Goal: Transaction & Acquisition: Purchase product/service

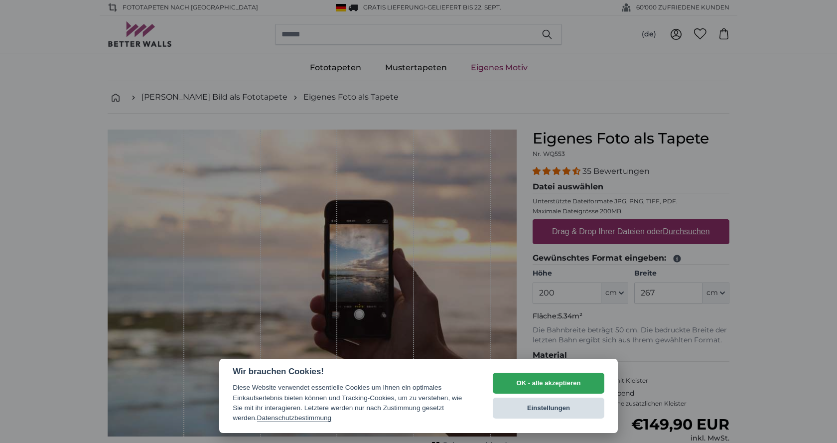
click at [578, 406] on button "Einstellungen" at bounding box center [549, 407] width 112 height 21
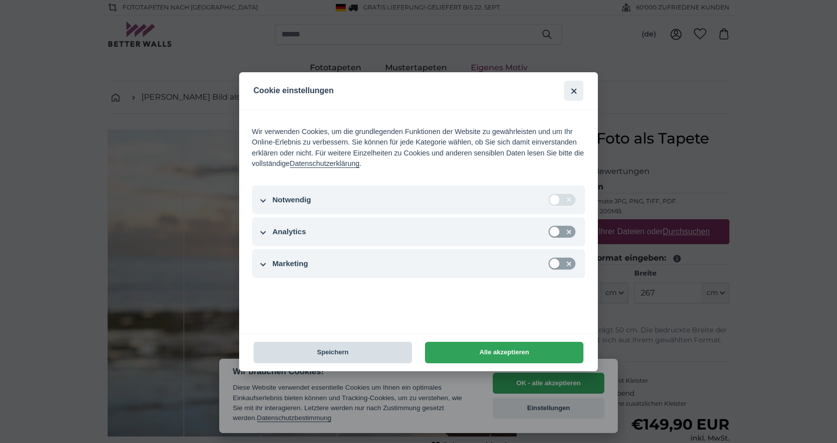
click at [349, 355] on button "Speichern" at bounding box center [333, 352] width 158 height 21
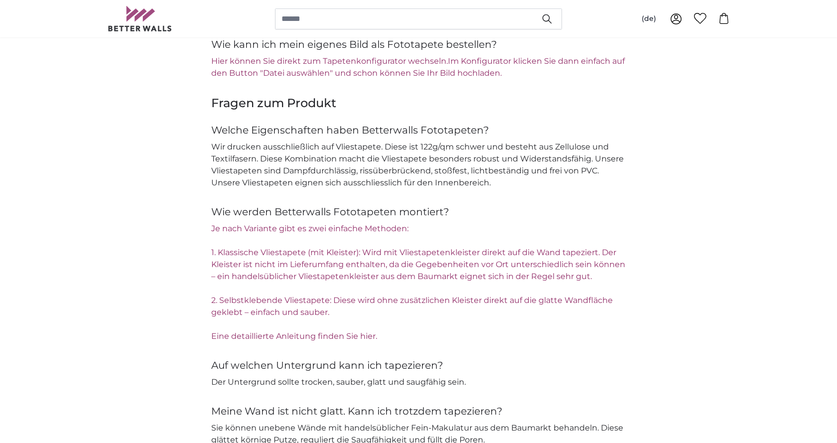
scroll to position [1308, 0]
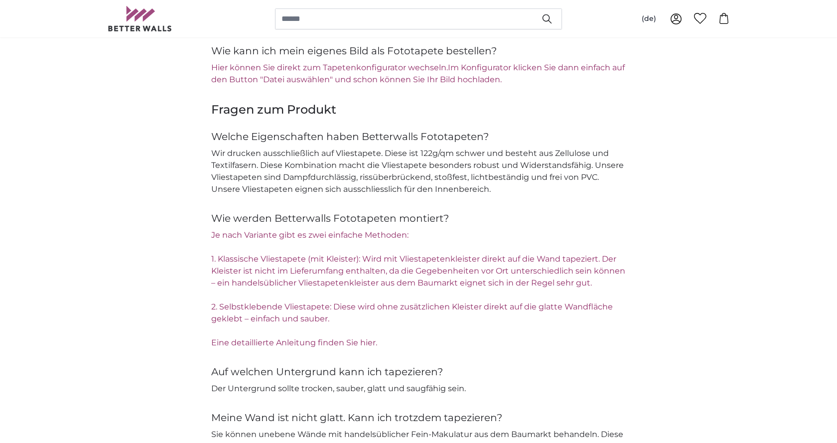
click at [298, 342] on link "Eine detaillierte Anleitung finden Sie hier." at bounding box center [294, 342] width 166 height 9
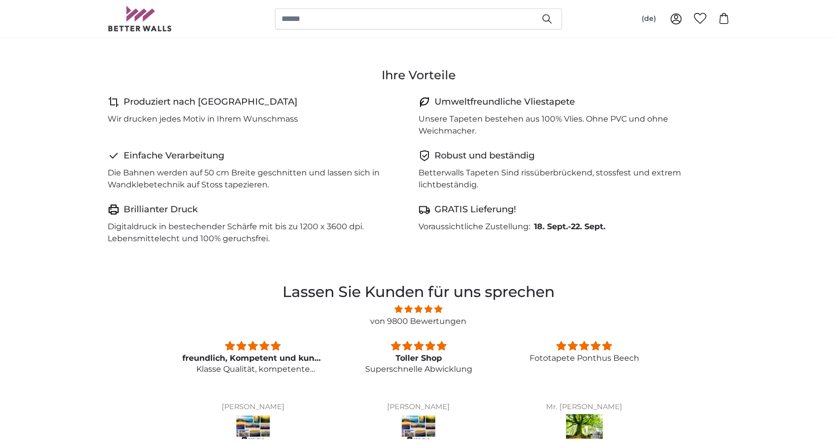
scroll to position [484, 0]
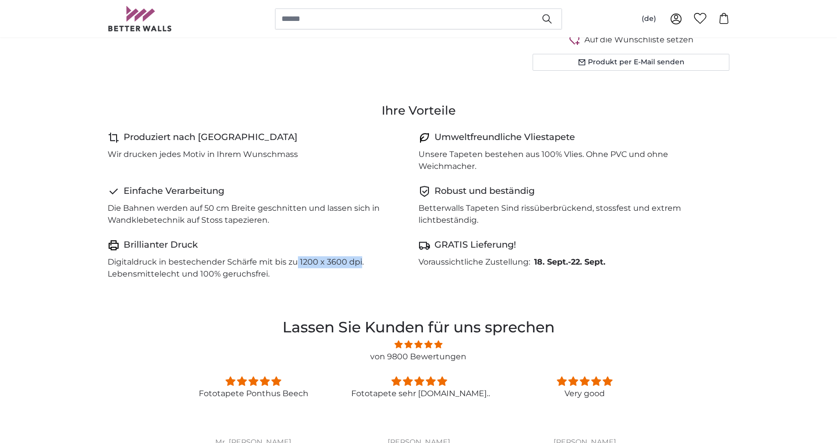
drag, startPoint x: 297, startPoint y: 259, endPoint x: 360, endPoint y: 261, distance: 62.3
click at [360, 261] on p "Digitaldruck in bestechender Schärfe mit bis zu 1200 x 3600 dpi. Lebensmittelec…" at bounding box center [259, 268] width 303 height 24
copy p "1200 x 3600 dpi"
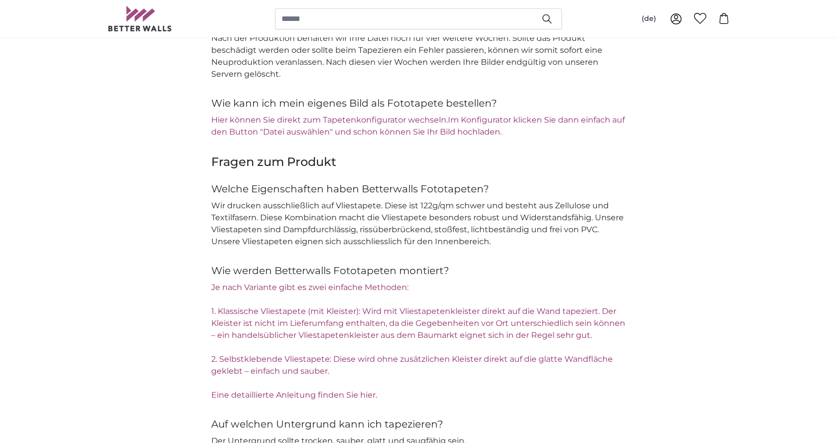
scroll to position [1291, 0]
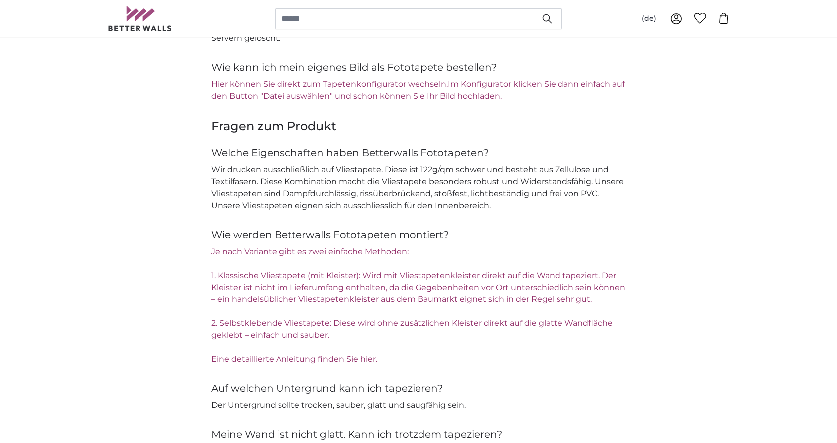
click at [375, 85] on link "Hier können Sie direkt zum Tapetenkonfigurator wechseln." at bounding box center [329, 83] width 237 height 9
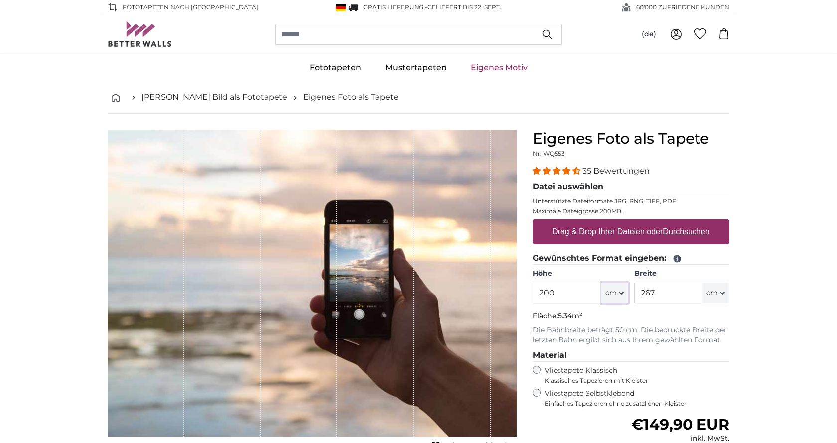
click at [623, 293] on icon "button" at bounding box center [621, 292] width 5 height 5
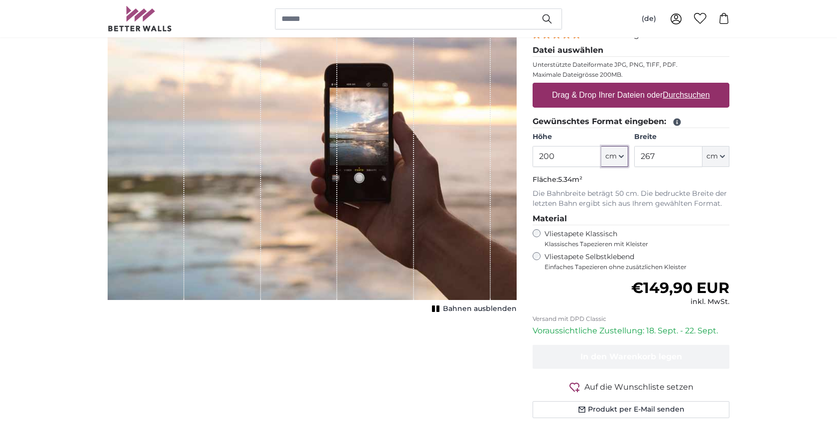
scroll to position [143, 0]
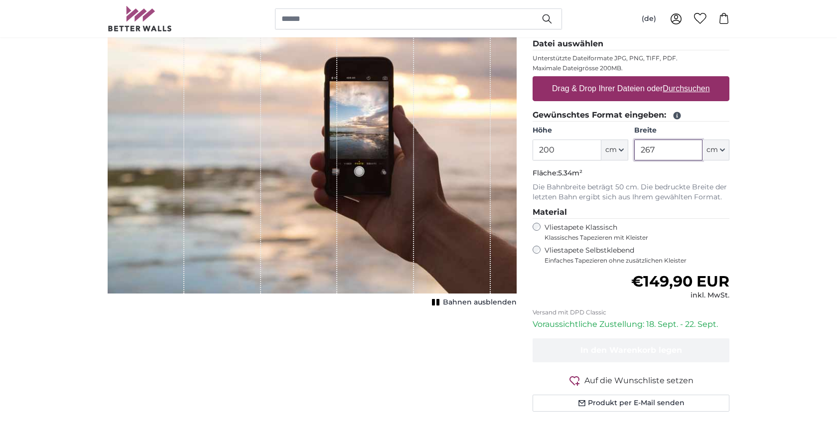
drag, startPoint x: 656, startPoint y: 149, endPoint x: 607, endPoint y: 150, distance: 49.8
click at [634, 150] on input "267" at bounding box center [668, 149] width 68 height 21
type input "600"
drag, startPoint x: 523, startPoint y: 144, endPoint x: 514, endPoint y: 143, distance: 9.0
click at [532, 143] on input "200" at bounding box center [566, 149] width 68 height 21
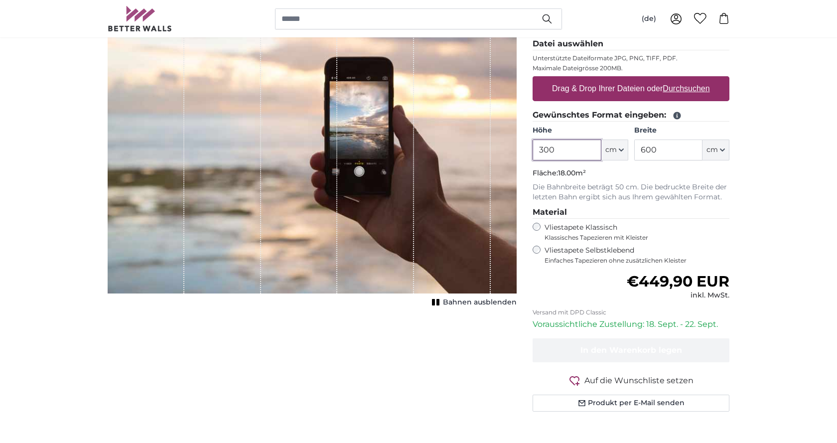
type input "300"
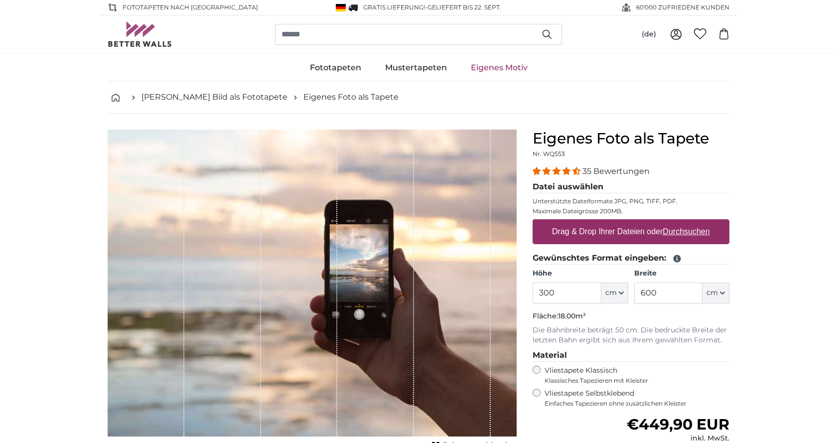
click at [593, 230] on label "Drag & Drop Ihrer Dateien oder Durchsuchen" at bounding box center [631, 232] width 166 height 20
click at [593, 222] on input "Drag & Drop Ihrer Dateien oder Durchsuchen" at bounding box center [630, 220] width 197 height 3
drag, startPoint x: 362, startPoint y: 341, endPoint x: 433, endPoint y: 316, distance: 75.1
click at [433, 316] on div "1 of 1" at bounding box center [312, 282] width 409 height 307
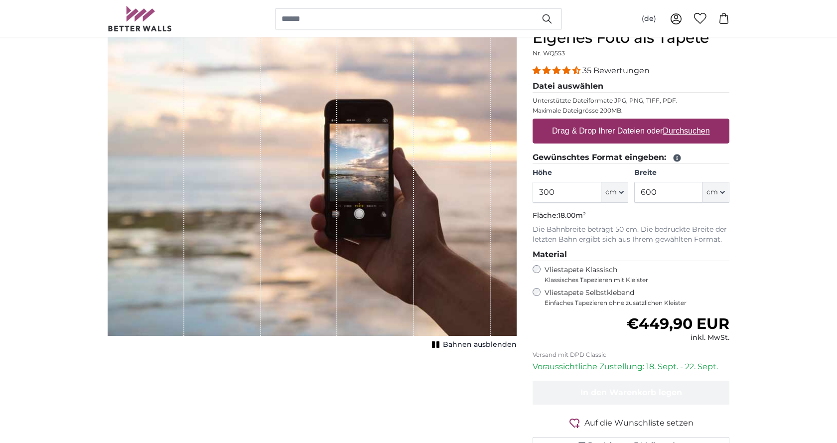
scroll to position [84, 0]
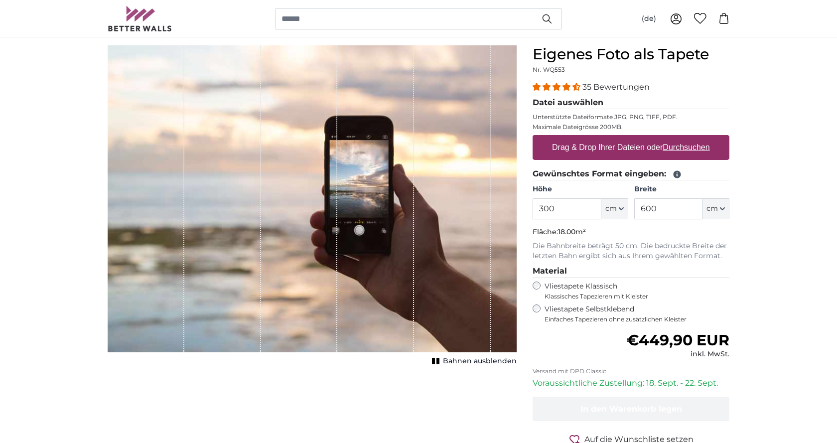
click at [438, 364] on icon "1 of 1" at bounding box center [436, 360] width 10 height 7
drag, startPoint x: 412, startPoint y: 322, endPoint x: 270, endPoint y: 305, distance: 142.9
click at [259, 330] on div "1 of 1" at bounding box center [312, 198] width 409 height 307
drag, startPoint x: 388, startPoint y: 213, endPoint x: 194, endPoint y: 274, distance: 203.2
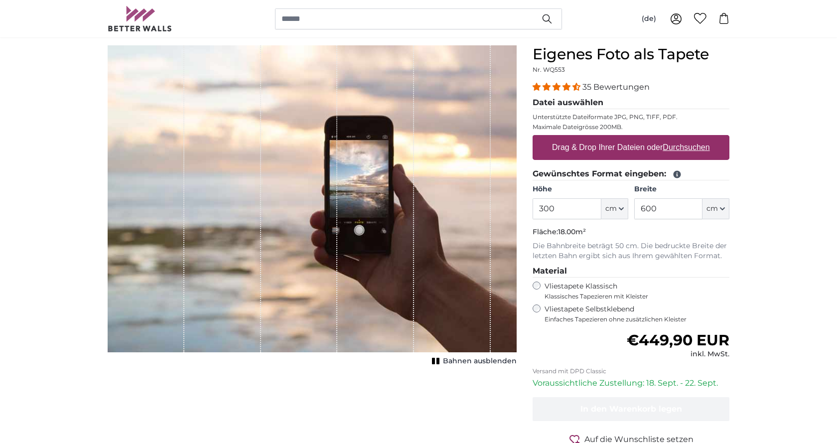
click at [197, 279] on div "1 of 1" at bounding box center [312, 198] width 409 height 307
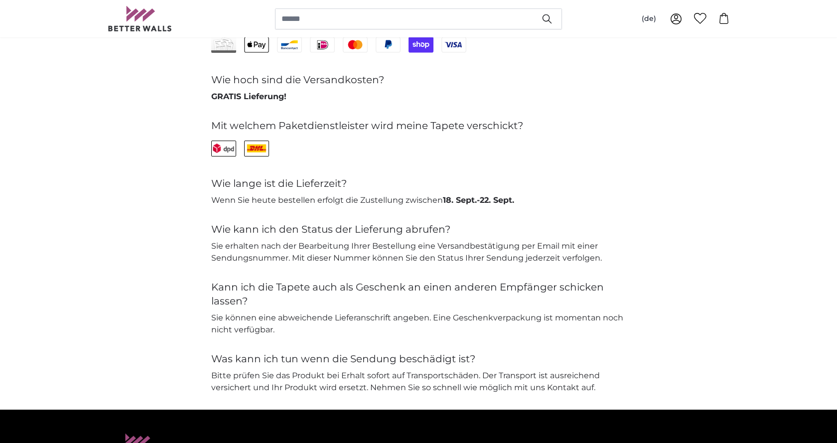
scroll to position [2138, 0]
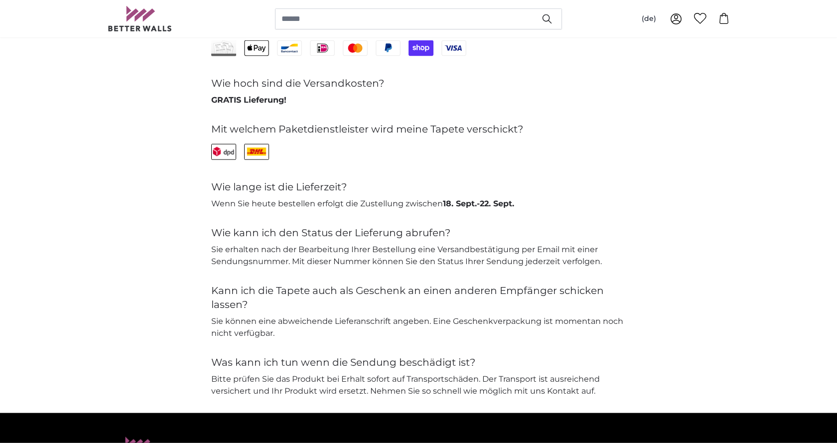
drag, startPoint x: 156, startPoint y: 163, endPoint x: 264, endPoint y: 113, distance: 119.2
click at [157, 163] on div "Fragen zu Zahlung & Versand Welche Zahlungsarten bieten Sie an? Apple Pay Banco…" at bounding box center [418, 194] width 637 height 406
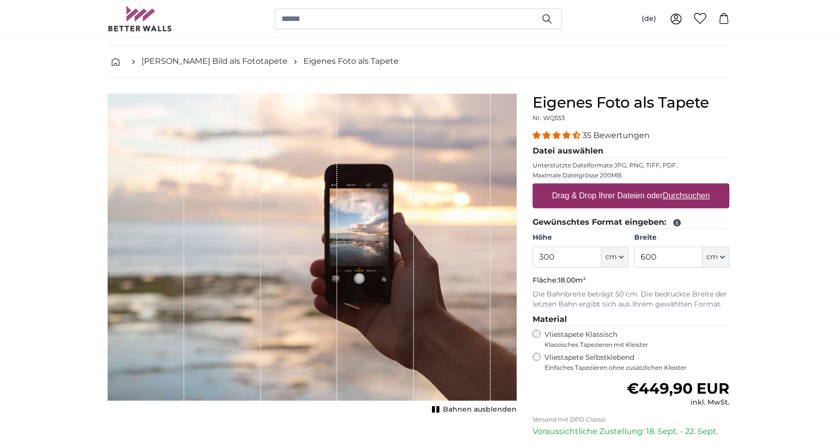
scroll to position [81, 0]
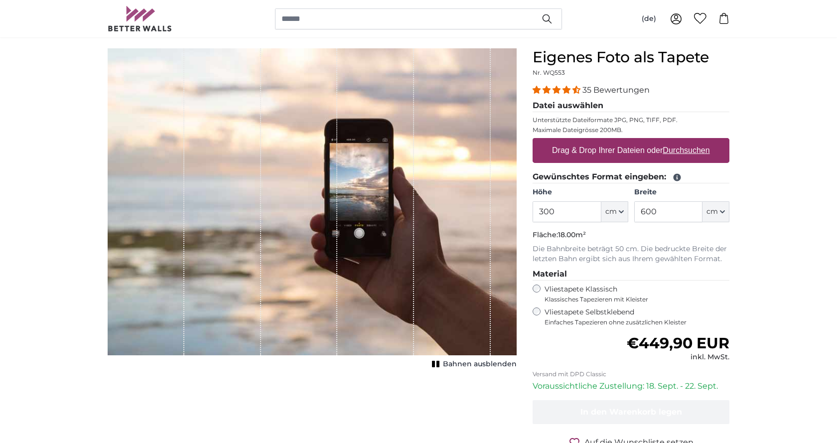
click at [290, 178] on div "1 of 1" at bounding box center [299, 201] width 77 height 307
drag, startPoint x: 290, startPoint y: 178, endPoint x: 357, endPoint y: 162, distance: 68.6
click at [357, 162] on div "1 of 1" at bounding box center [312, 201] width 409 height 307
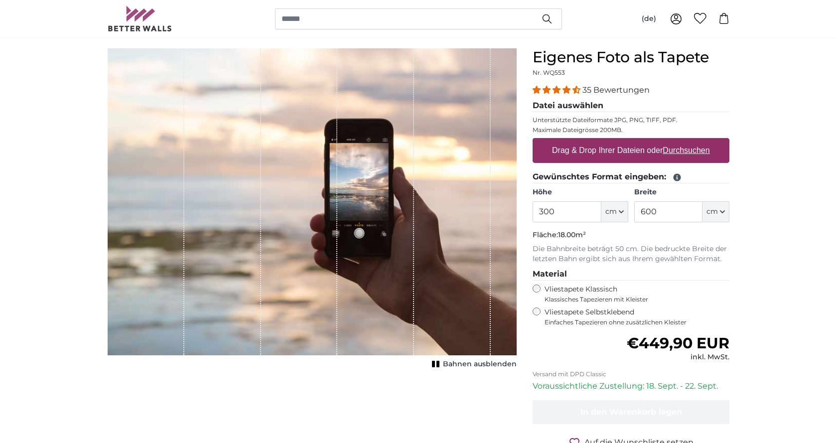
drag, startPoint x: 350, startPoint y: 171, endPoint x: 278, endPoint y: 212, distance: 82.5
click at [280, 211] on div "1 of 1" at bounding box center [312, 201] width 409 height 307
click at [350, 175] on div "1 of 1" at bounding box center [375, 201] width 77 height 307
click at [375, 179] on div "1 of 1" at bounding box center [375, 201] width 77 height 307
click at [385, 187] on div "1 of 1" at bounding box center [375, 201] width 77 height 307
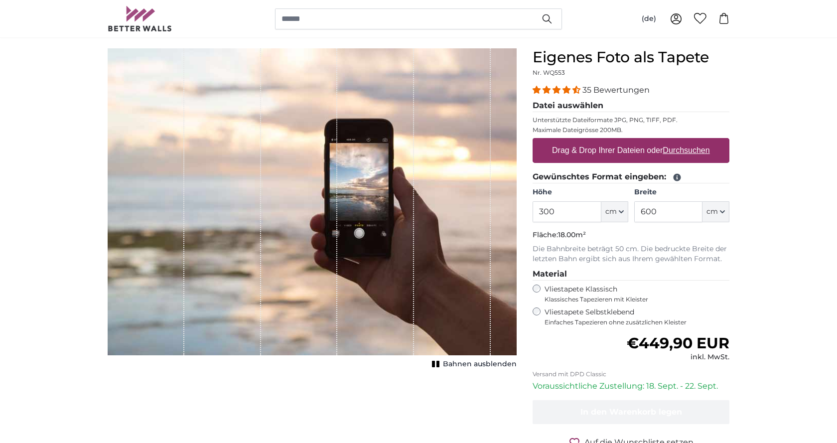
click at [385, 187] on div "1 of 1" at bounding box center [375, 201] width 77 height 307
drag, startPoint x: 385, startPoint y: 187, endPoint x: 356, endPoint y: 197, distance: 30.7
click at [382, 188] on div "1 of 1" at bounding box center [375, 201] width 77 height 307
click at [347, 200] on div "1 of 1" at bounding box center [375, 201] width 77 height 307
drag, startPoint x: 279, startPoint y: 221, endPoint x: 252, endPoint y: 229, distance: 28.5
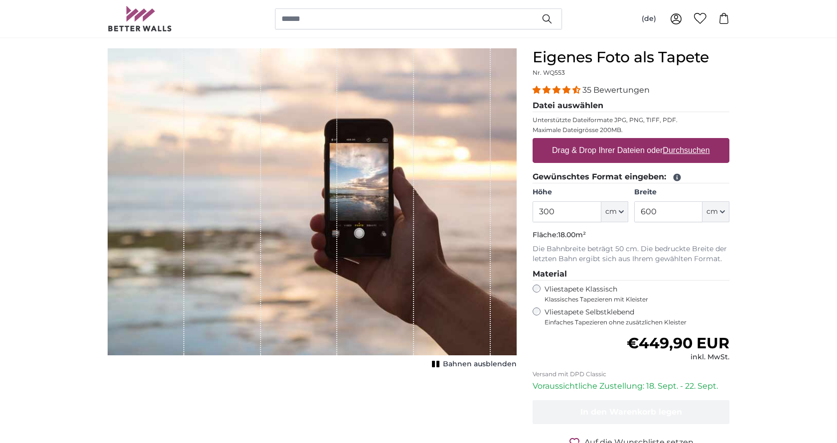
click at [260, 228] on div "1 of 1" at bounding box center [312, 201] width 409 height 307
drag, startPoint x: 252, startPoint y: 229, endPoint x: 401, endPoint y: 157, distance: 165.3
click at [401, 157] on div "1 of 1" at bounding box center [312, 201] width 409 height 307
drag, startPoint x: 360, startPoint y: 220, endPoint x: 446, endPoint y: 115, distance: 136.3
click at [391, 176] on div "1 of 1" at bounding box center [375, 201] width 77 height 307
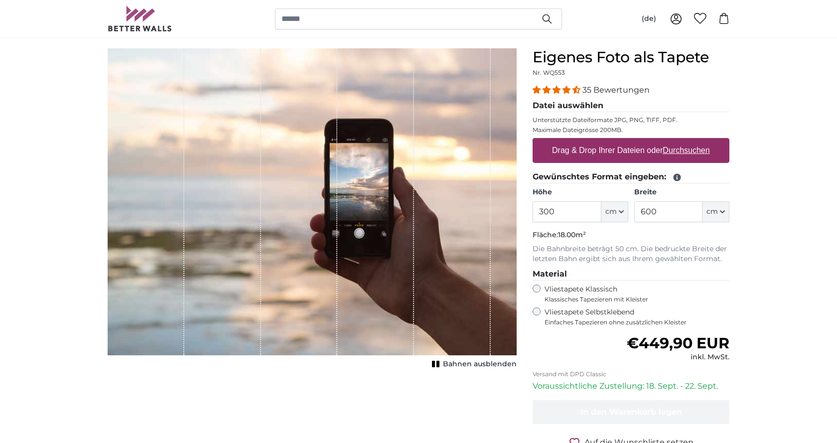
drag, startPoint x: 407, startPoint y: 186, endPoint x: 114, endPoint y: 136, distance: 297.5
click at [315, 155] on div "1 of 1" at bounding box center [312, 201] width 409 height 307
drag, startPoint x: 256, startPoint y: 130, endPoint x: 312, endPoint y: 132, distance: 55.8
click at [284, 131] on div "1 of 1" at bounding box center [312, 201] width 409 height 307
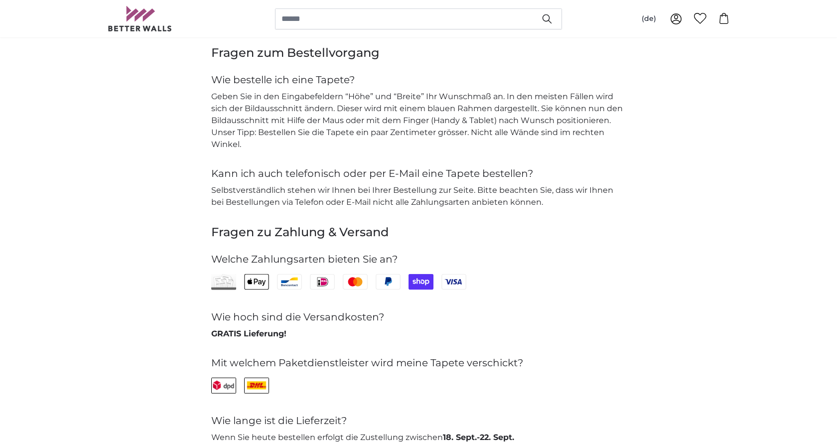
scroll to position [1902, 0]
